Goal: Find specific page/section: Find specific page/section

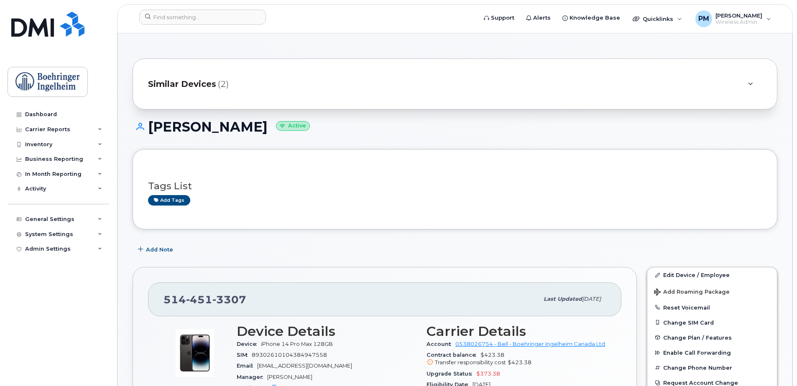
scroll to position [146, 0]
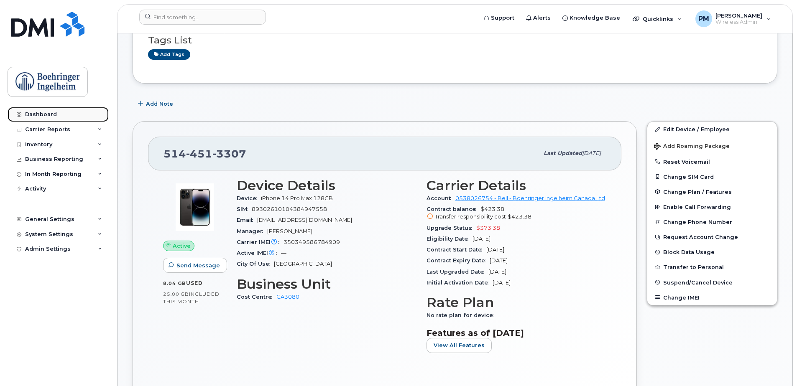
drag, startPoint x: 0, startPoint y: 0, endPoint x: 60, endPoint y: 114, distance: 128.5
click at [60, 114] on link "Dashboard" at bounding box center [58, 114] width 101 height 15
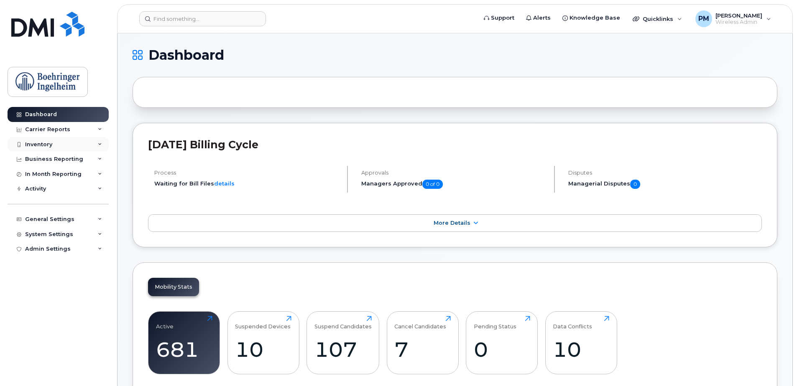
click at [56, 146] on div "Inventory" at bounding box center [58, 144] width 101 height 15
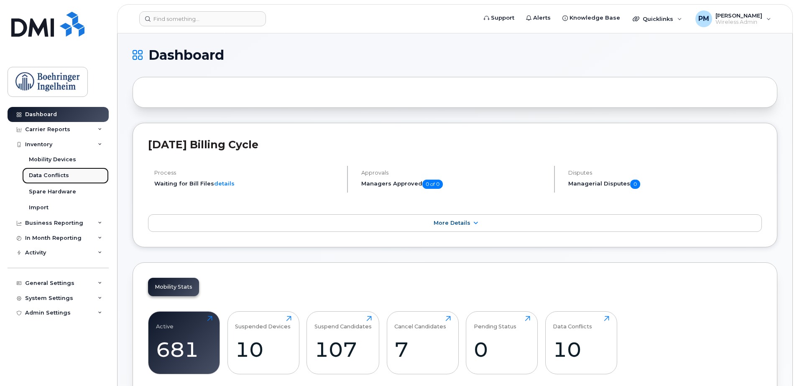
click at [48, 172] on div "Data Conflicts" at bounding box center [49, 176] width 40 height 8
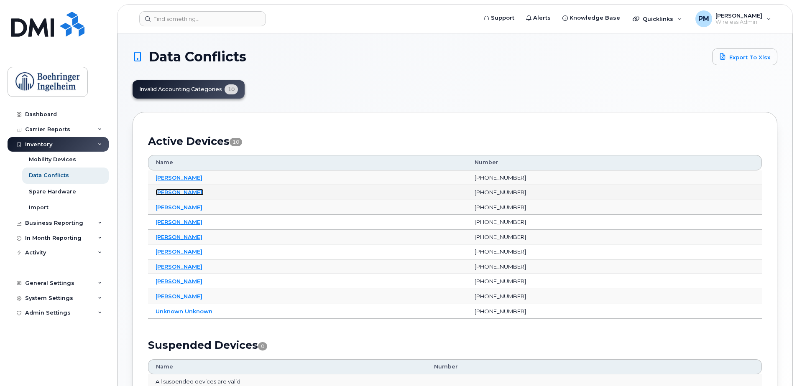
drag, startPoint x: 162, startPoint y: 197, endPoint x: 168, endPoint y: 194, distance: 6.2
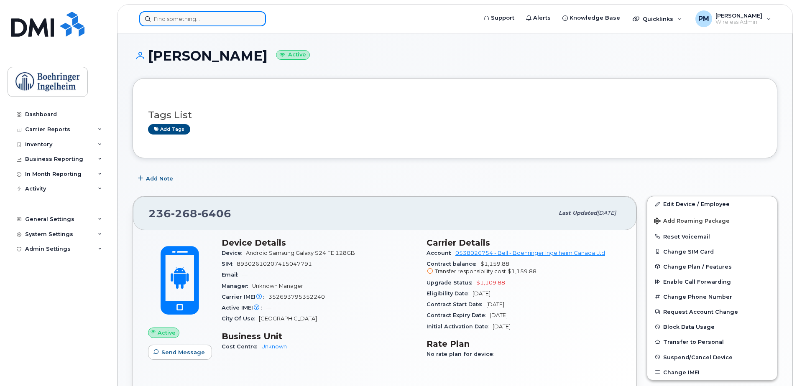
click at [189, 19] on input at bounding box center [202, 18] width 127 height 15
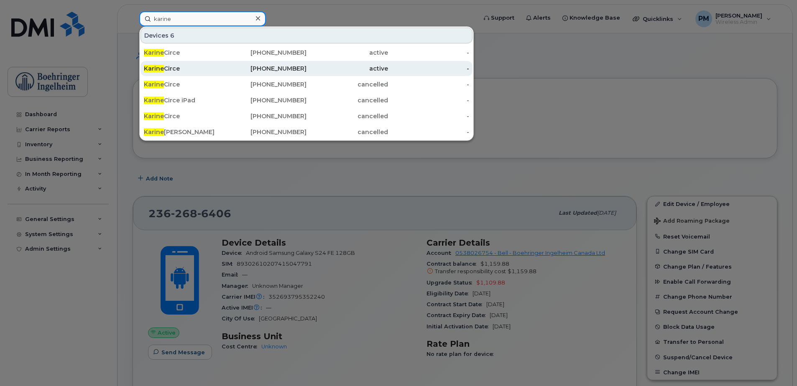
type input "karine"
click at [194, 72] on div "Karine Circe" at bounding box center [185, 68] width 82 height 8
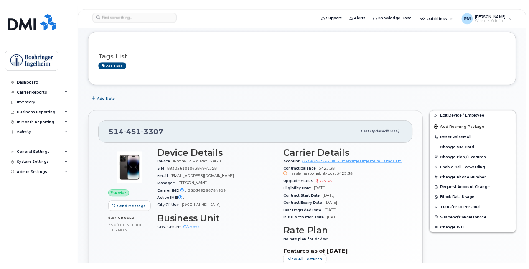
scroll to position [125, 0]
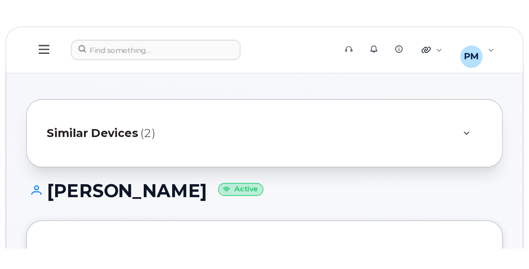
scroll to position [125, 0]
